Goal: Register for event/course

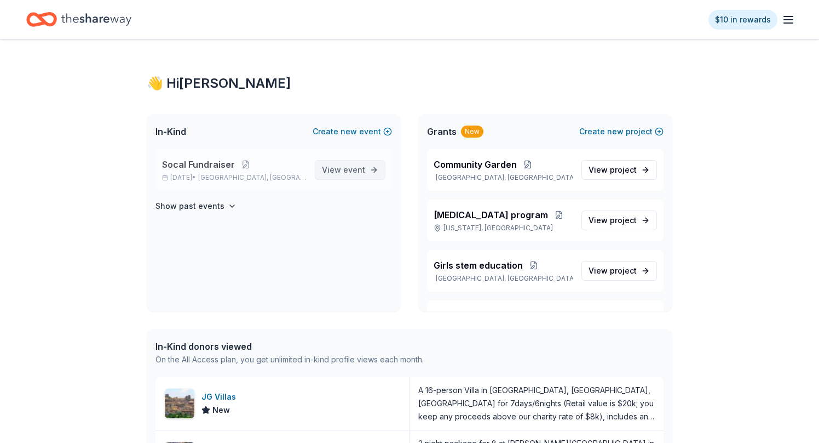
click at [344, 170] on span "View event" at bounding box center [343, 169] width 43 height 13
click at [329, 167] on span "View event" at bounding box center [343, 169] width 43 height 13
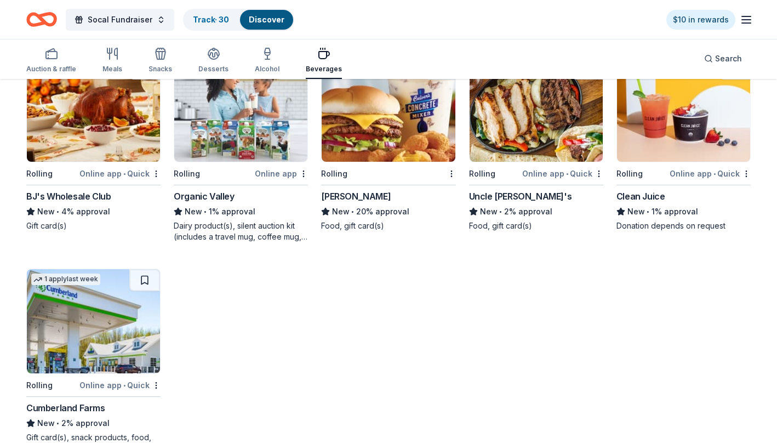
scroll to position [812, 0]
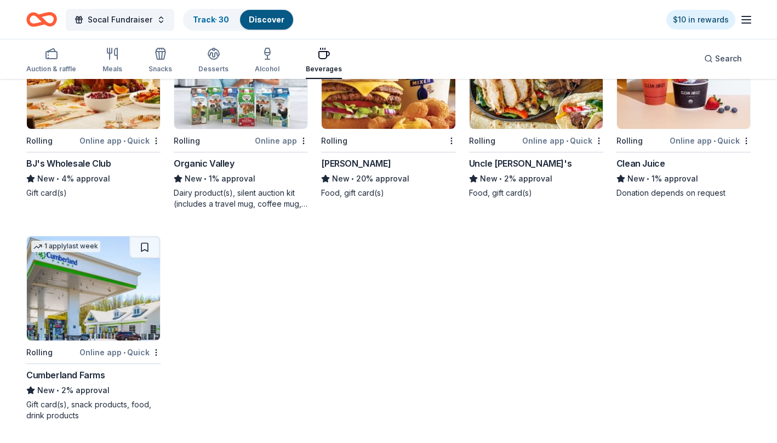
click at [746, 24] on icon "button" at bounding box center [745, 19] width 13 height 13
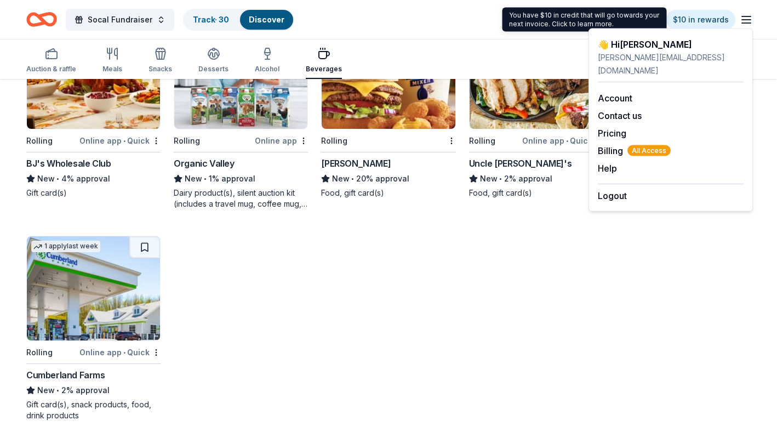
click at [495, 33] on div "Socal Fundraiser Track · 30 Discover $10 in rewards" at bounding box center [388, 19] width 777 height 39
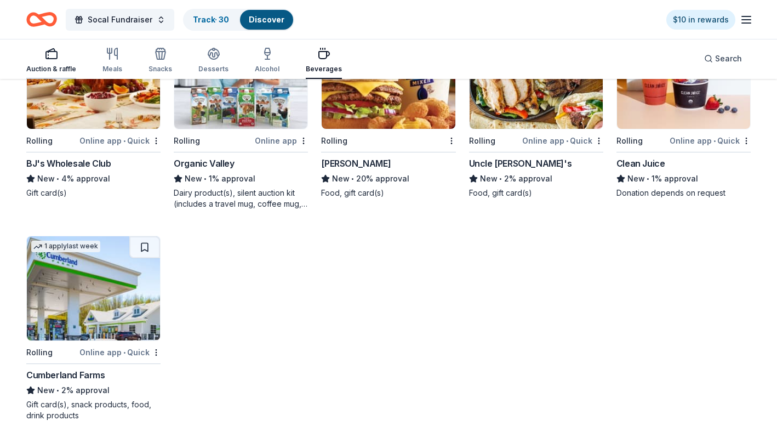
click at [60, 59] on div "button" at bounding box center [51, 53] width 50 height 13
